Goal: Information Seeking & Learning: Learn about a topic

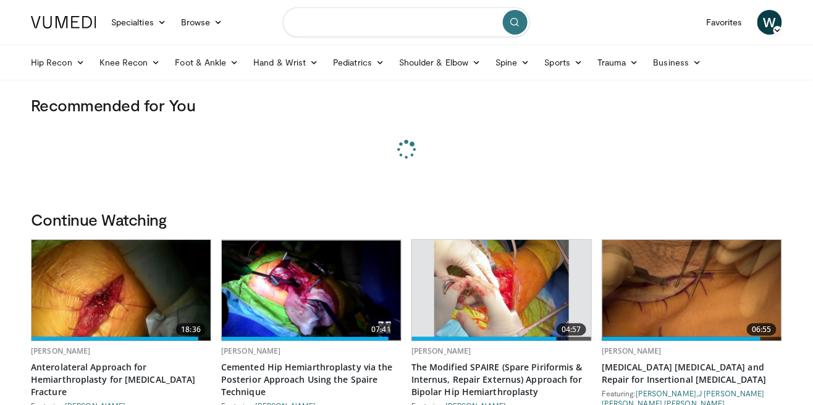
click at [438, 22] on input "Search topics, interventions" at bounding box center [406, 22] width 247 height 30
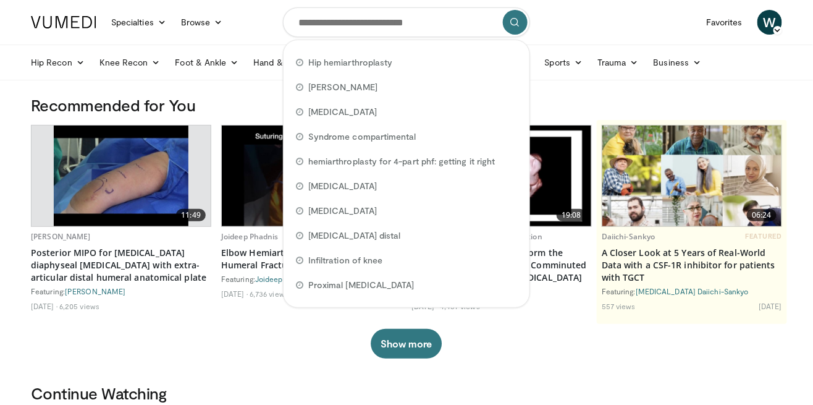
click at [373, 65] on span "Hip hemiarthroplasty" at bounding box center [350, 62] width 84 height 12
type input "**********"
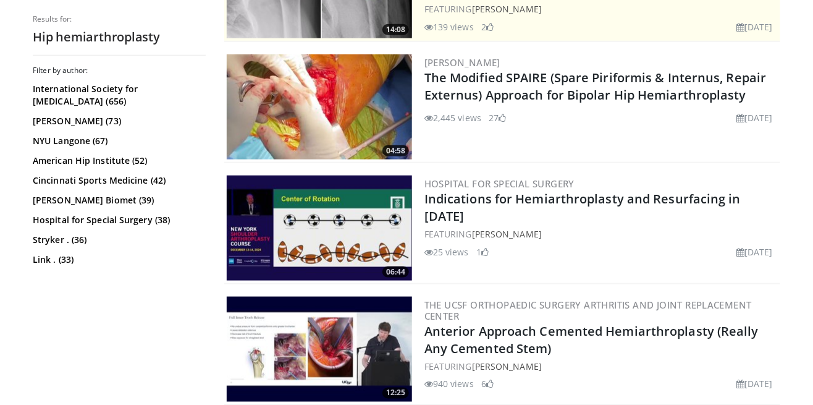
scroll to position [320, 0]
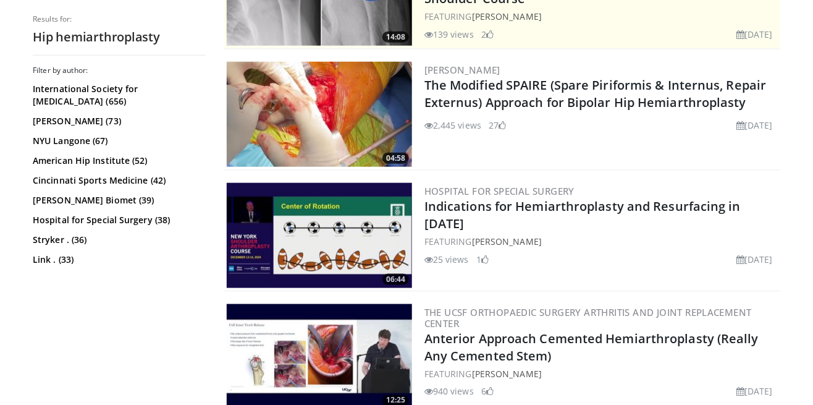
click at [362, 133] on img at bounding box center [319, 114] width 185 height 105
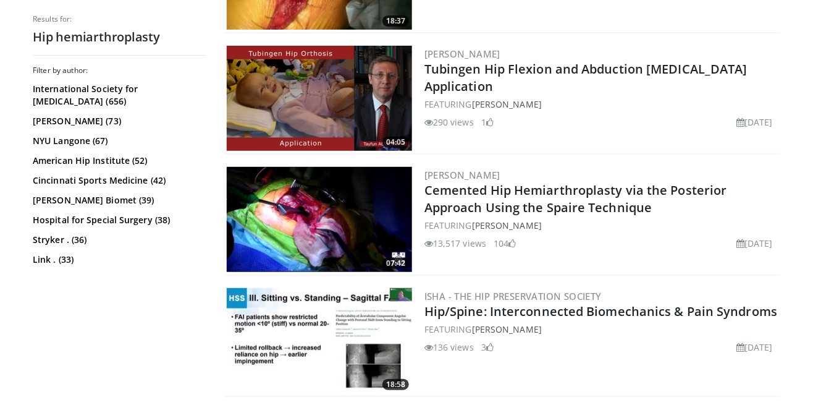
scroll to position [1545, 0]
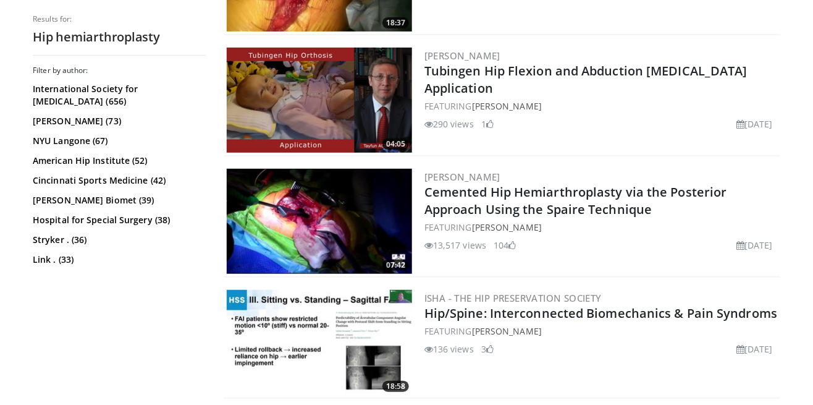
click at [349, 231] on img at bounding box center [319, 221] width 185 height 105
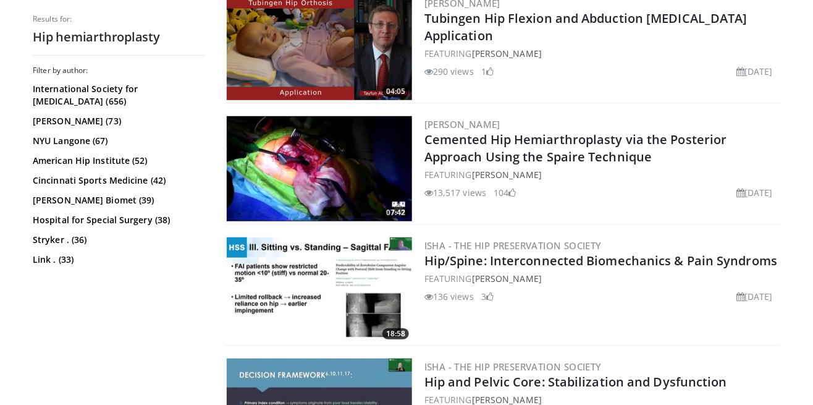
scroll to position [1604, 0]
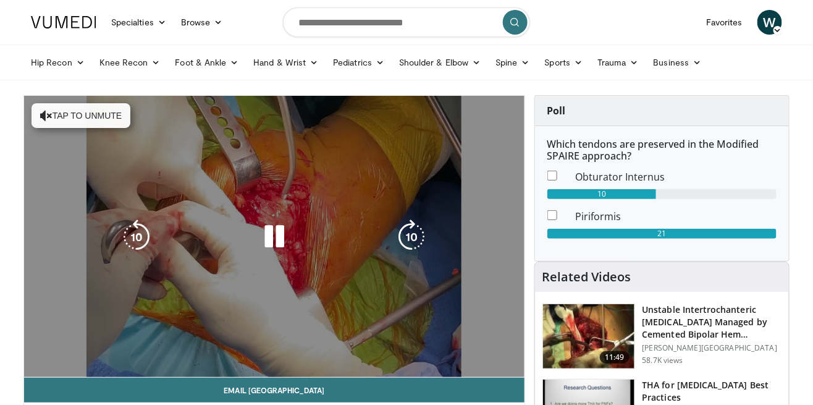
click at [484, 353] on div "Current Time 0:16 / Duration 4:57" at bounding box center [274, 358] width 500 height 11
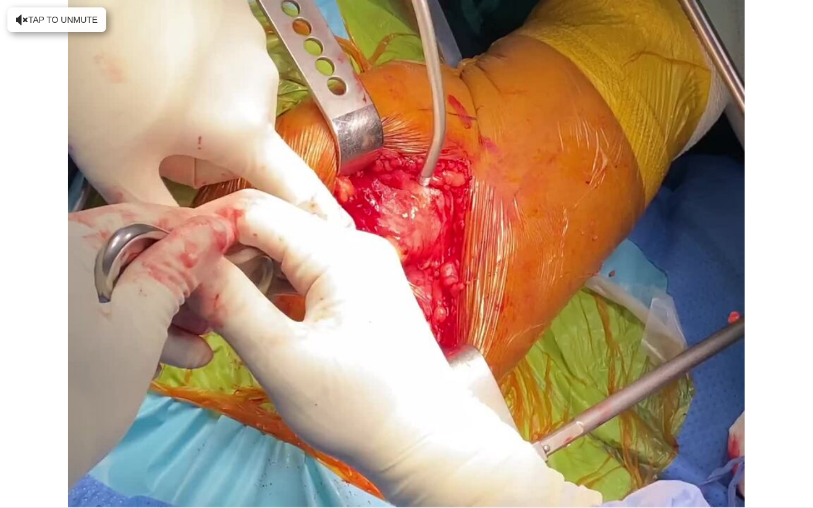
click at [275, 327] on div "10 seconds Tap to unmute" at bounding box center [406, 254] width 813 height 508
click at [240, 201] on div "10 seconds Tap to unmute" at bounding box center [406, 254] width 813 height 508
click at [772, 404] on div "10 seconds Tap to unmute" at bounding box center [406, 254] width 813 height 508
click at [554, 356] on div "10 seconds Tap to unmute" at bounding box center [406, 254] width 813 height 508
click at [451, 371] on div "10 seconds Tap to unmute" at bounding box center [406, 254] width 813 height 508
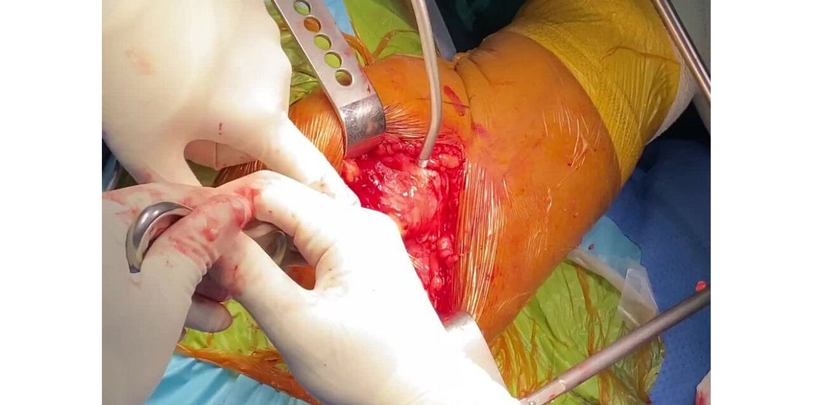
scroll to position [89, 0]
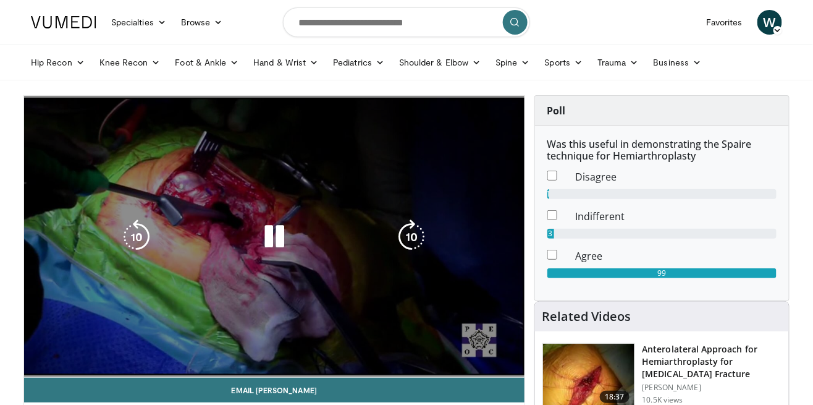
click at [115, 273] on div "10 seconds Tap to unmute" at bounding box center [274, 236] width 500 height 281
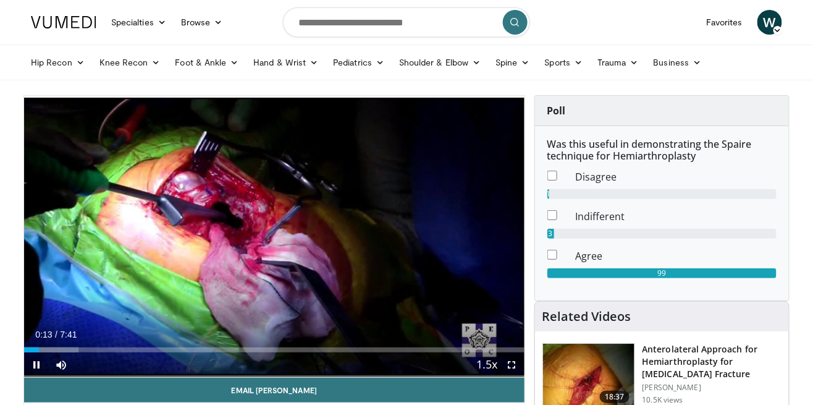
click at [297, 288] on div "10 seconds Tap to unmute" at bounding box center [274, 236] width 500 height 281
click at [302, 258] on div "10 seconds Tap to unmute" at bounding box center [274, 236] width 500 height 281
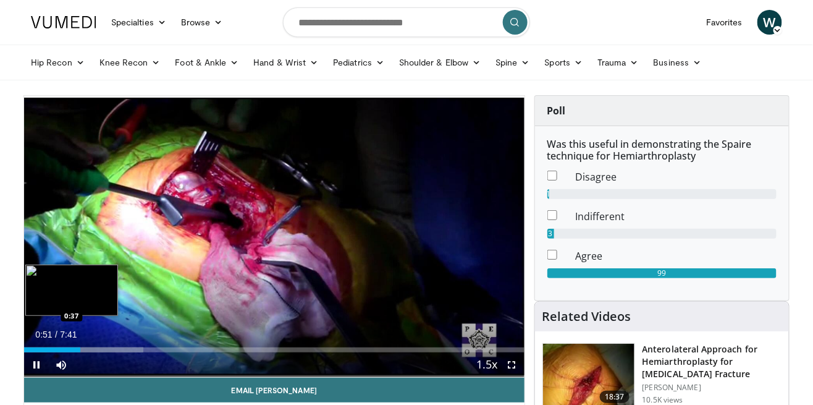
click at [59, 348] on div "0:51" at bounding box center [52, 349] width 56 height 5
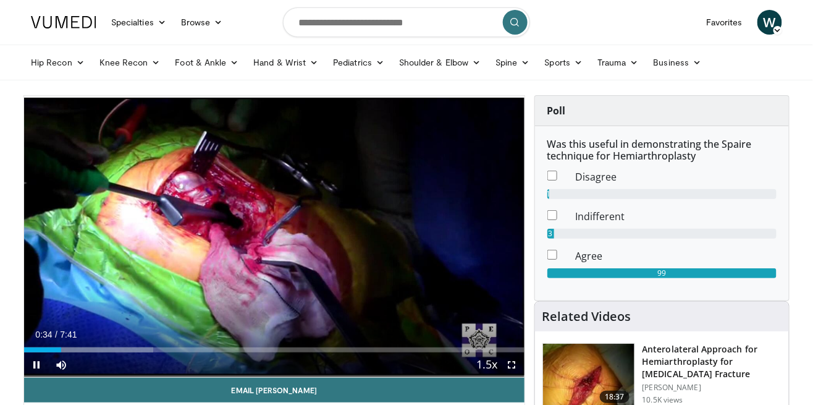
click at [280, 232] on div "10 seconds Tap to unmute" at bounding box center [274, 236] width 500 height 281
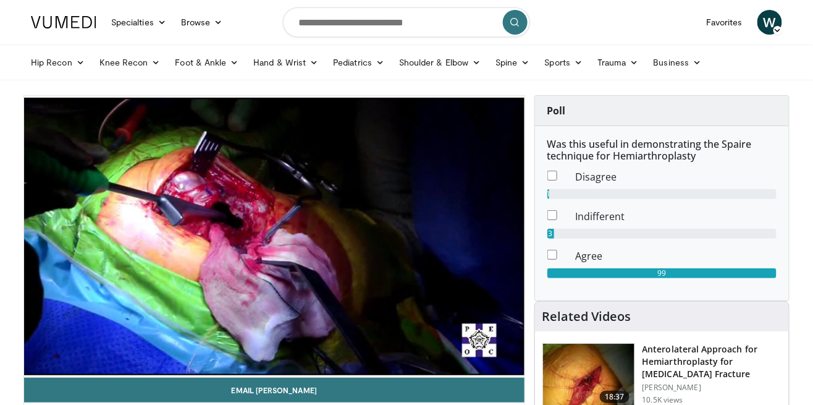
click at [97, 319] on div "10 seconds Tap to unmute" at bounding box center [274, 236] width 500 height 281
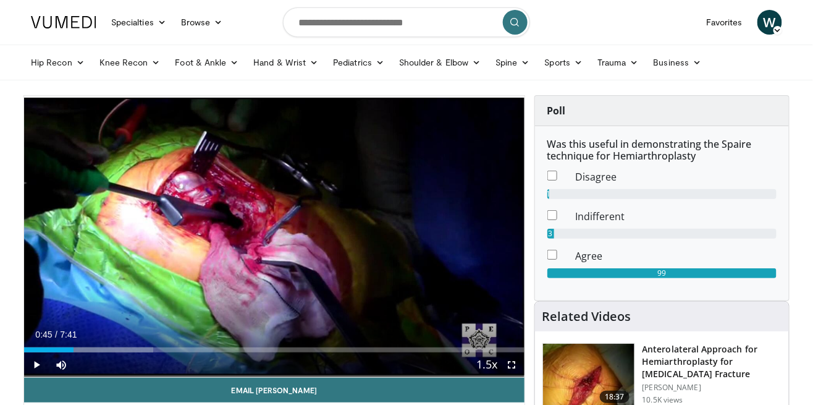
click at [206, 275] on div "10 seconds Tap to unmute" at bounding box center [274, 236] width 500 height 281
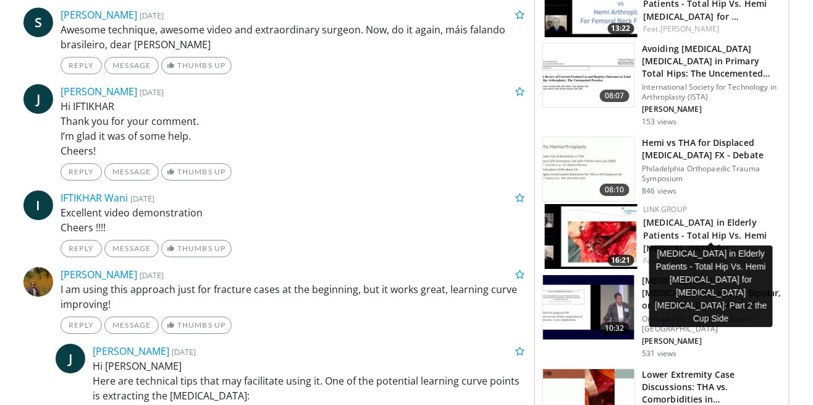
scroll to position [1259, 0]
